Goal: Information Seeking & Learning: Learn about a topic

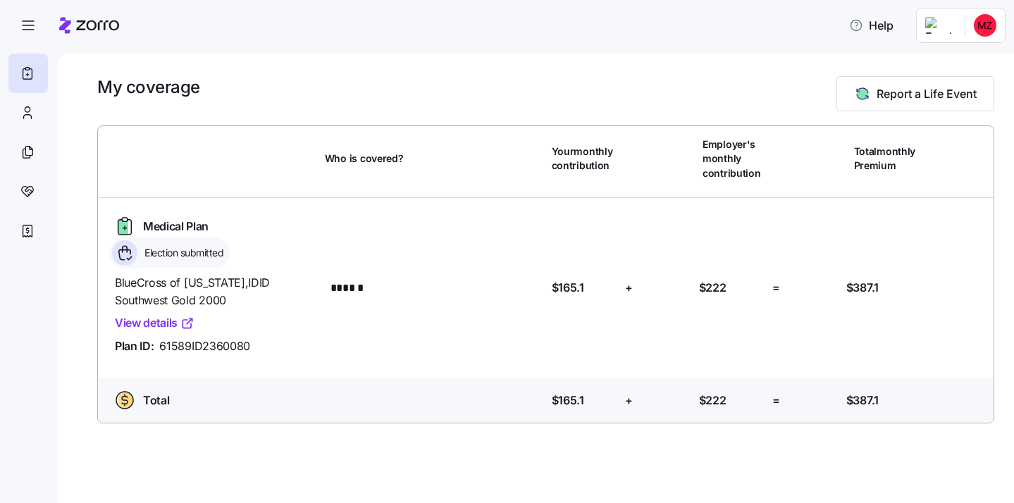
click at [126, 254] on icon at bounding box center [124, 252] width 25 height 25
click at [982, 32] on html "Help My coverage Report a Life Event Who is covered? Your monthly contribution …" at bounding box center [507, 247] width 1014 height 495
click at [778, 53] on html "Help My coverage Report a Life Event Who is covered? Your monthly contribution …" at bounding box center [507, 247] width 1014 height 495
